Goal: Information Seeking & Learning: Find specific fact

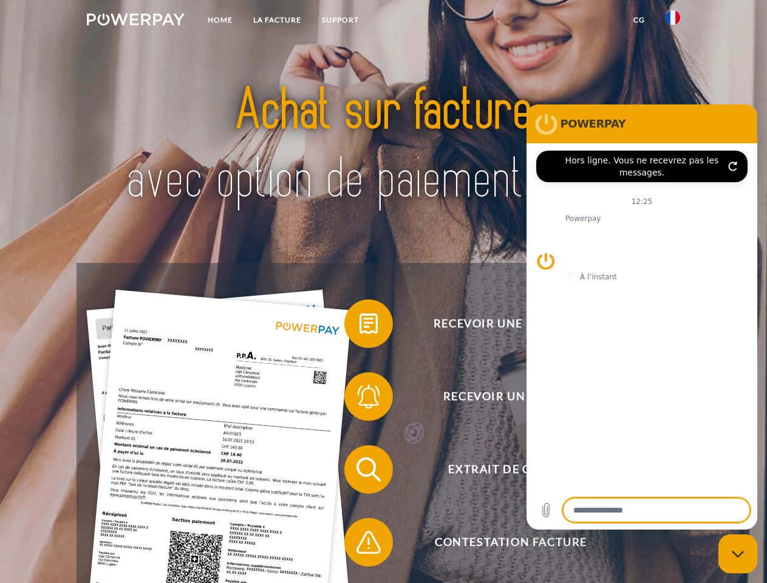
click at [135, 21] on img at bounding box center [136, 19] width 98 height 12
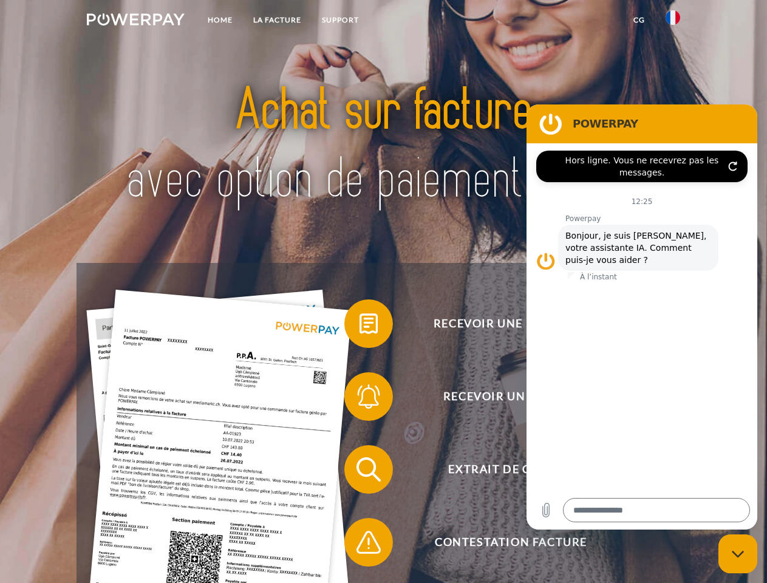
click at [673, 21] on img at bounding box center [672, 17] width 15 height 15
click at [639, 20] on link "CG" at bounding box center [639, 20] width 32 height 22
click at [359, 326] on span at bounding box center [350, 323] width 61 height 61
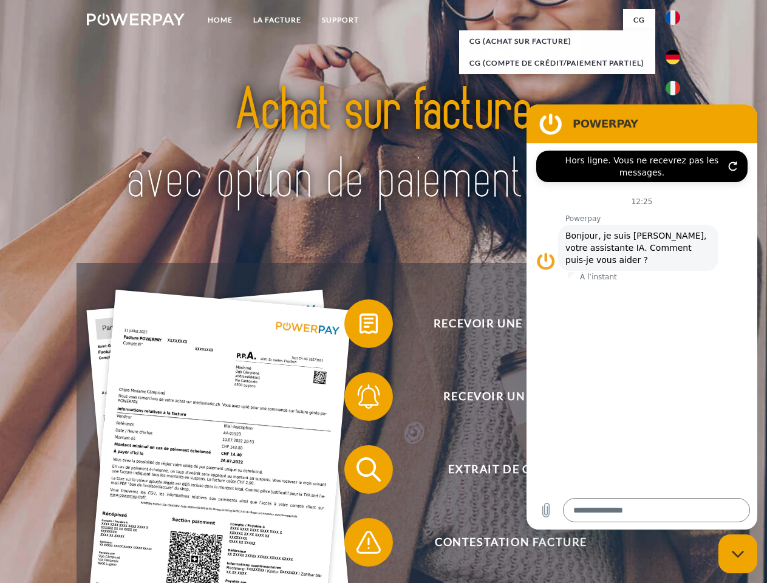
click at [359, 399] on span at bounding box center [350, 396] width 61 height 61
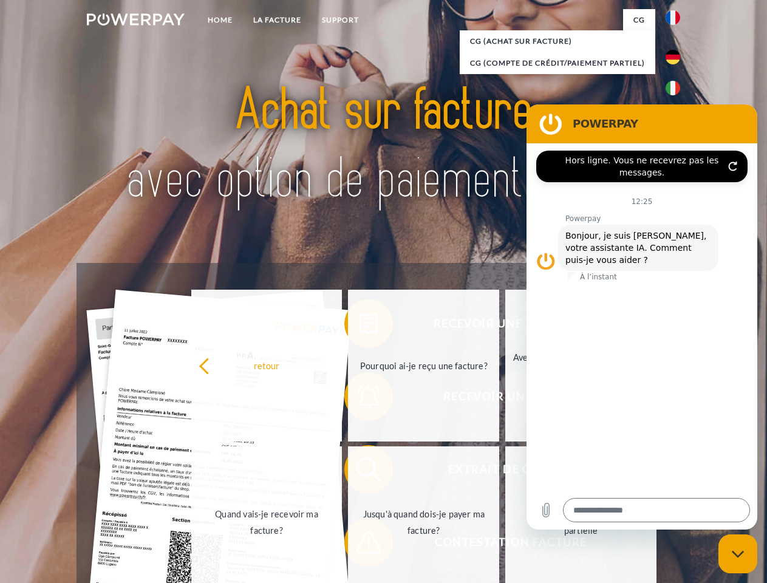
click at [359, 472] on link "Jusqu'à quand dois-je payer ma facture?" at bounding box center [423, 522] width 151 height 152
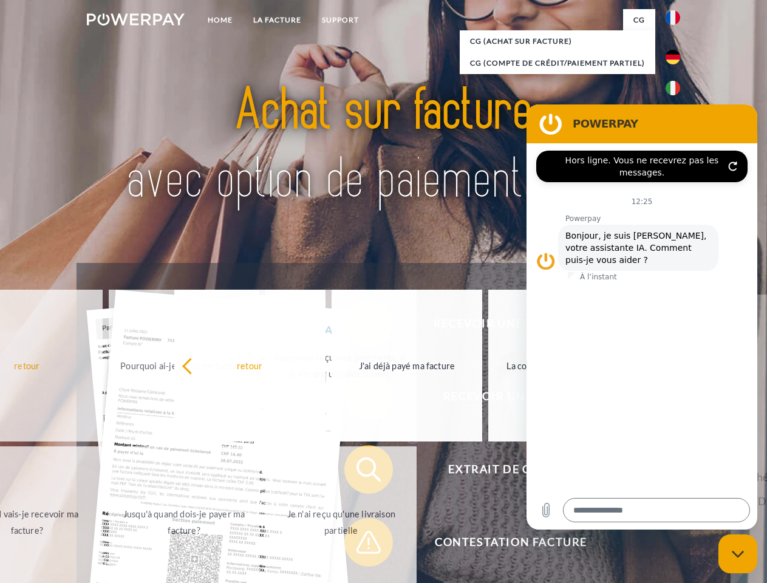
click at [359, 545] on span at bounding box center [350, 542] width 61 height 61
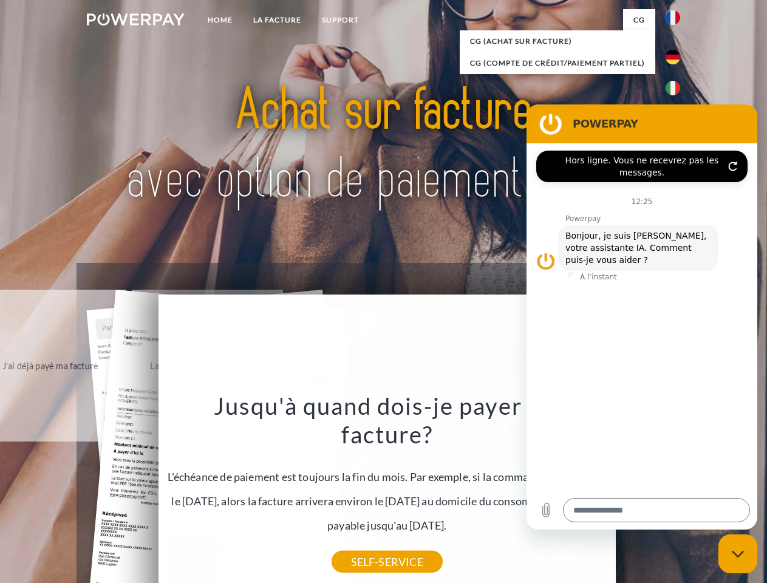
click at [738, 554] on icon "Fermer la fenêtre de messagerie" at bounding box center [738, 554] width 13 height 8
type textarea "*"
